Goal: Check status

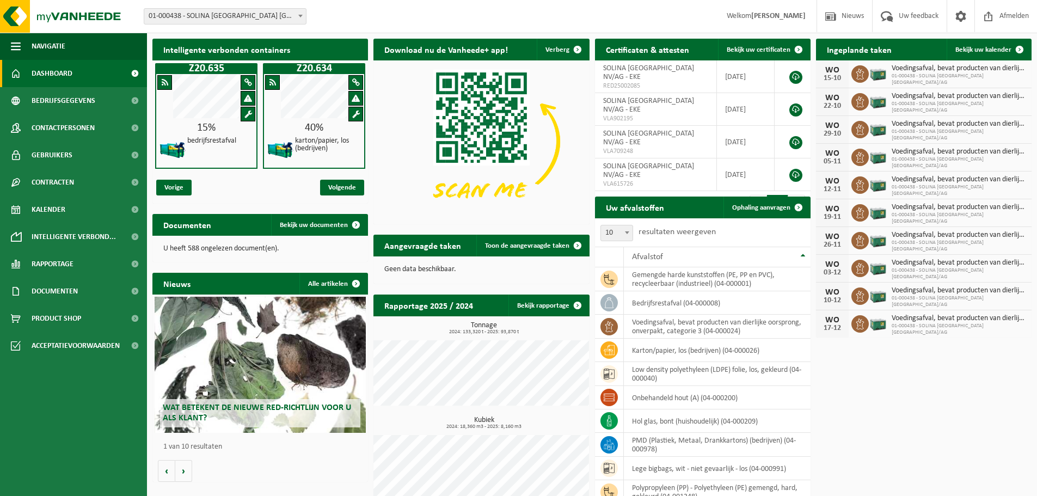
click at [300, 15] on b at bounding box center [300, 16] width 4 height 3
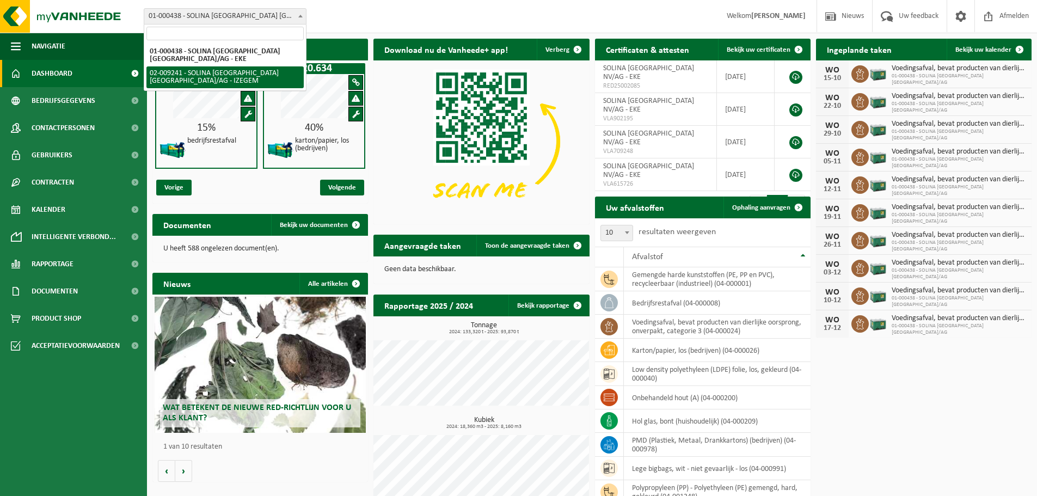
select select "13150"
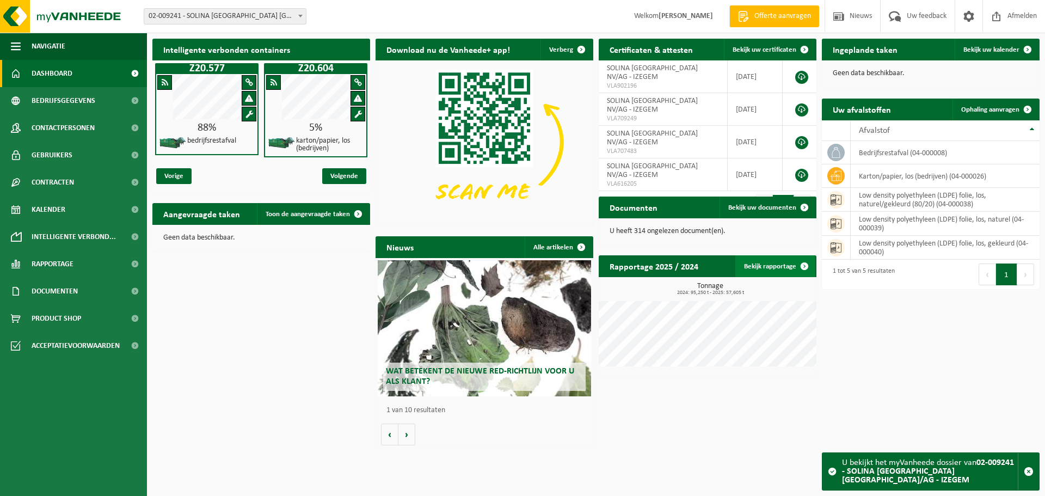
click at [770, 267] on link "Bekijk rapportage" at bounding box center [775, 266] width 80 height 22
